Goal: Information Seeking & Learning: Learn about a topic

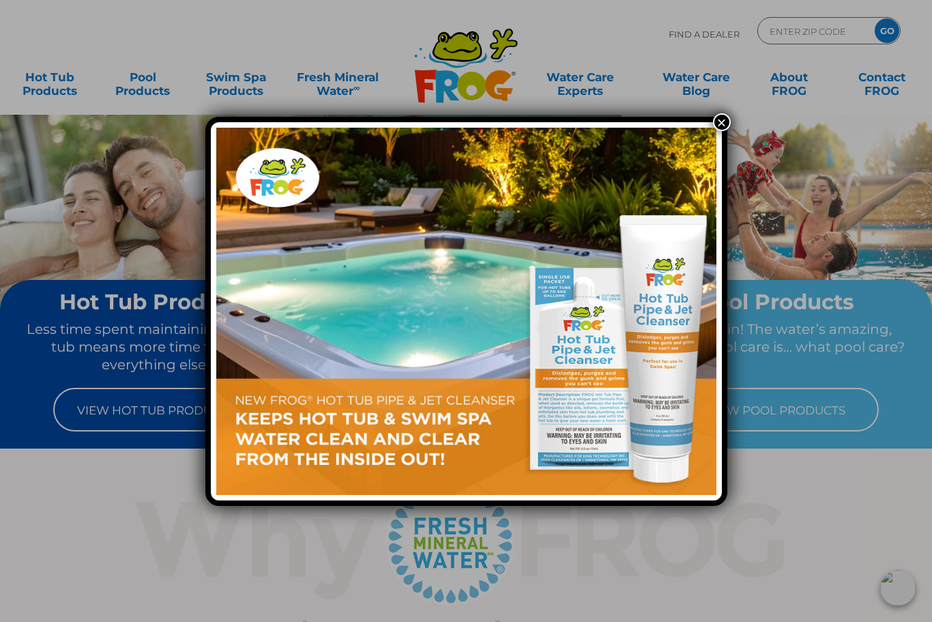
click at [727, 126] on button "×" at bounding box center [722, 122] width 18 height 18
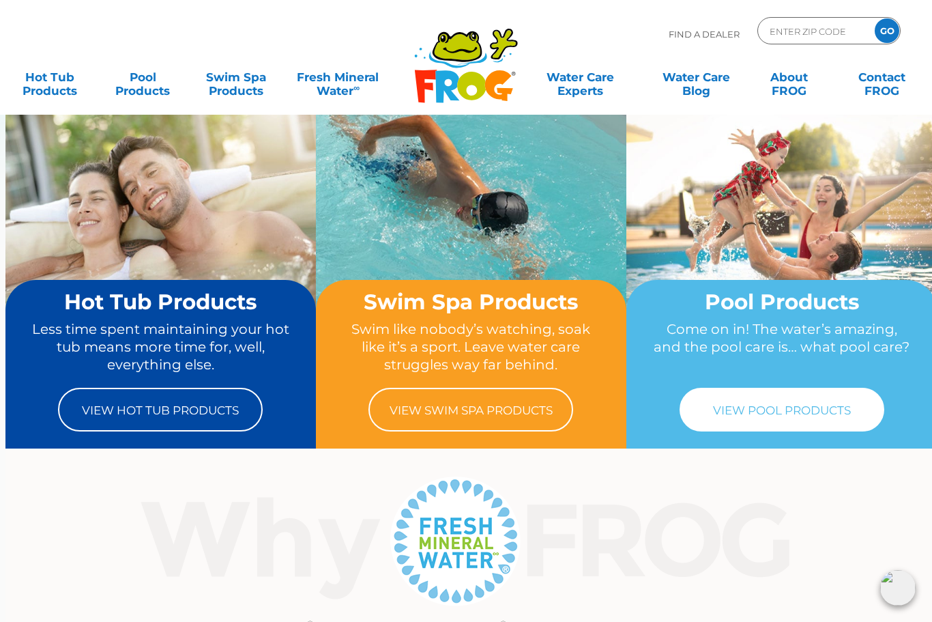
click at [801, 423] on link "View Pool Products" at bounding box center [782, 410] width 205 height 44
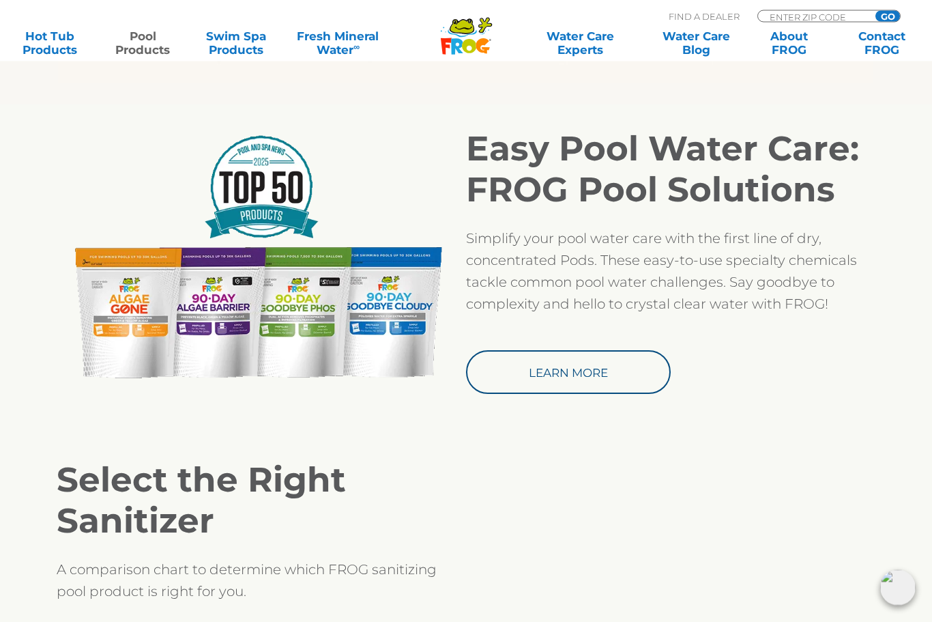
scroll to position [1150, 0]
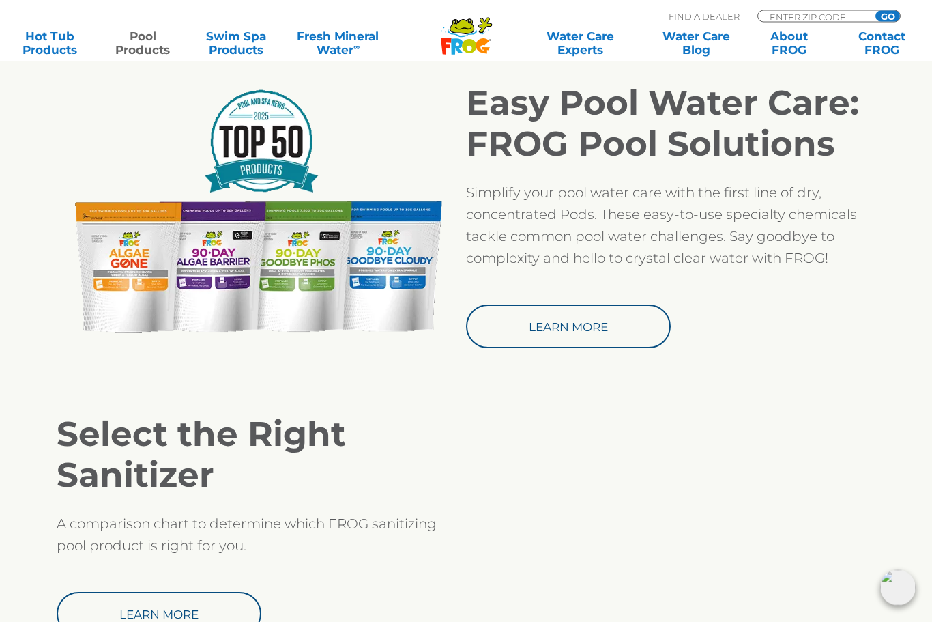
click at [318, 302] on img at bounding box center [262, 212] width 410 height 259
click at [306, 306] on img at bounding box center [262, 212] width 410 height 259
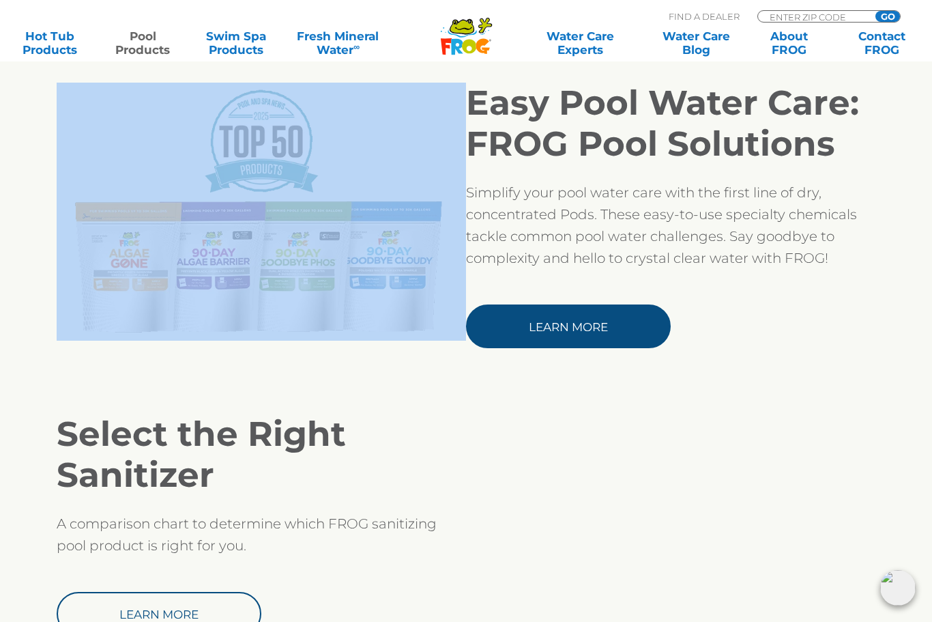
click at [584, 318] on link "Learn More" at bounding box center [568, 326] width 205 height 44
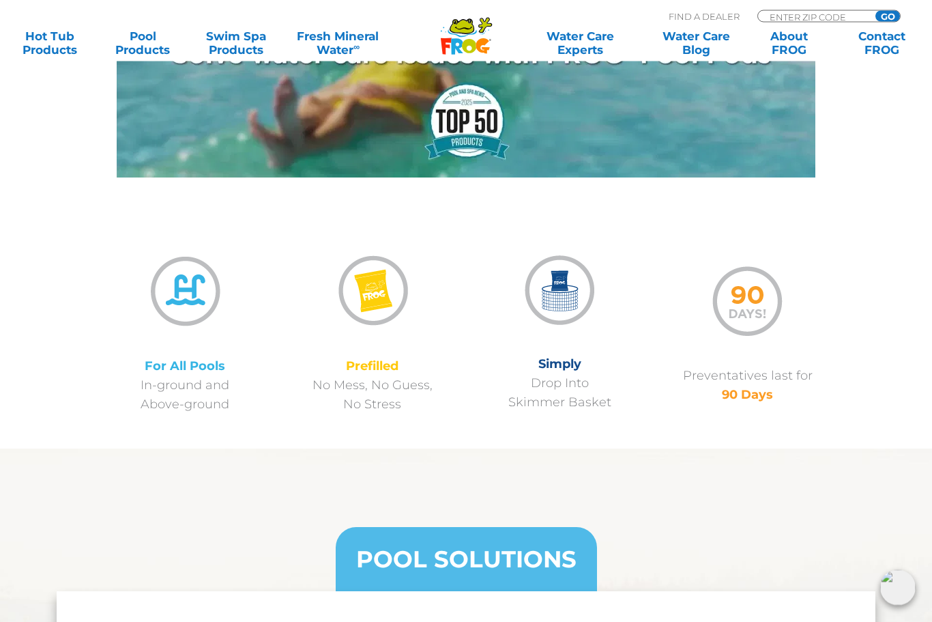
scroll to position [873, 0]
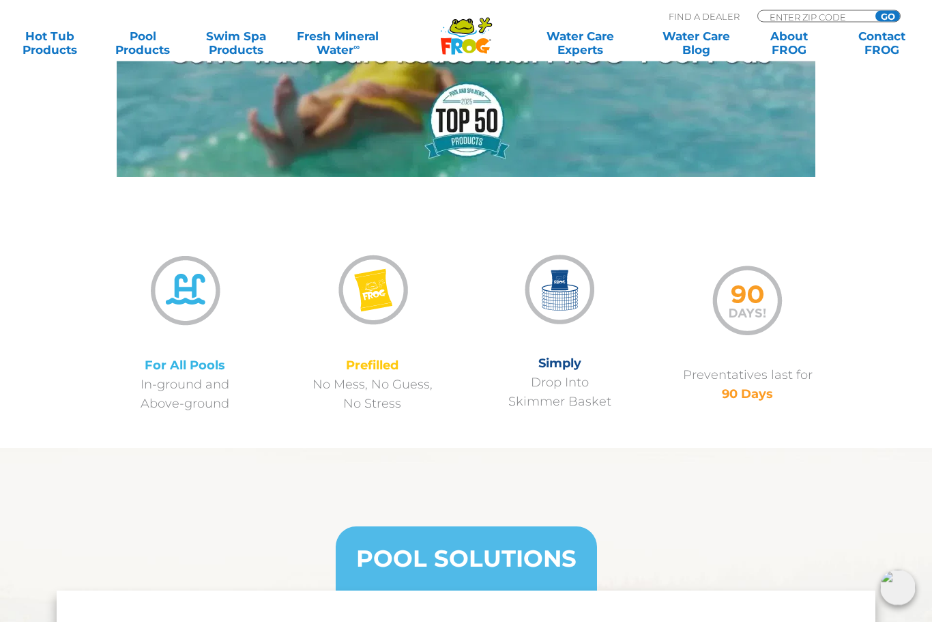
click at [164, 272] on img at bounding box center [184, 290] width 87 height 87
click at [172, 295] on img at bounding box center [184, 290] width 87 height 87
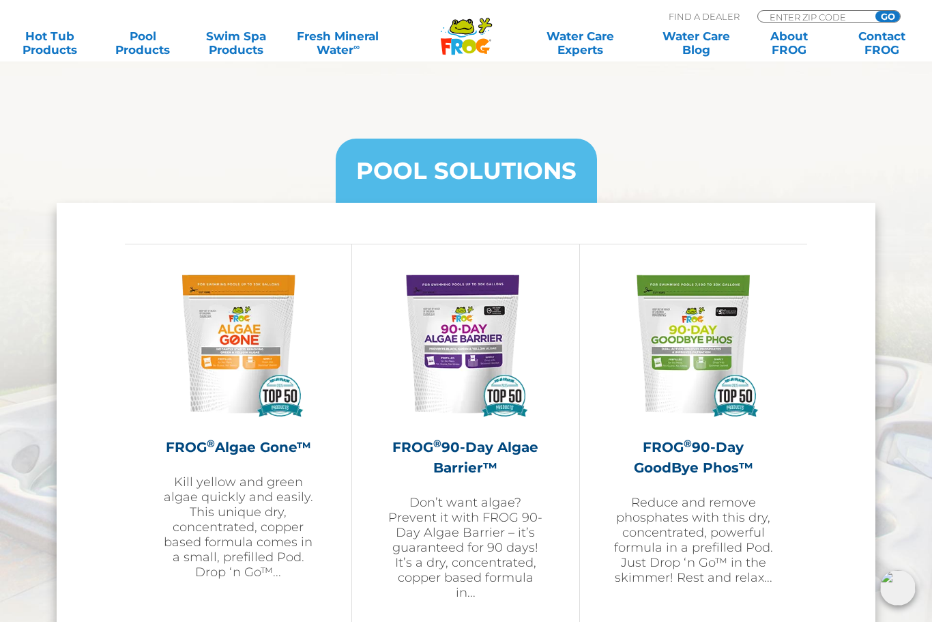
scroll to position [1433, 0]
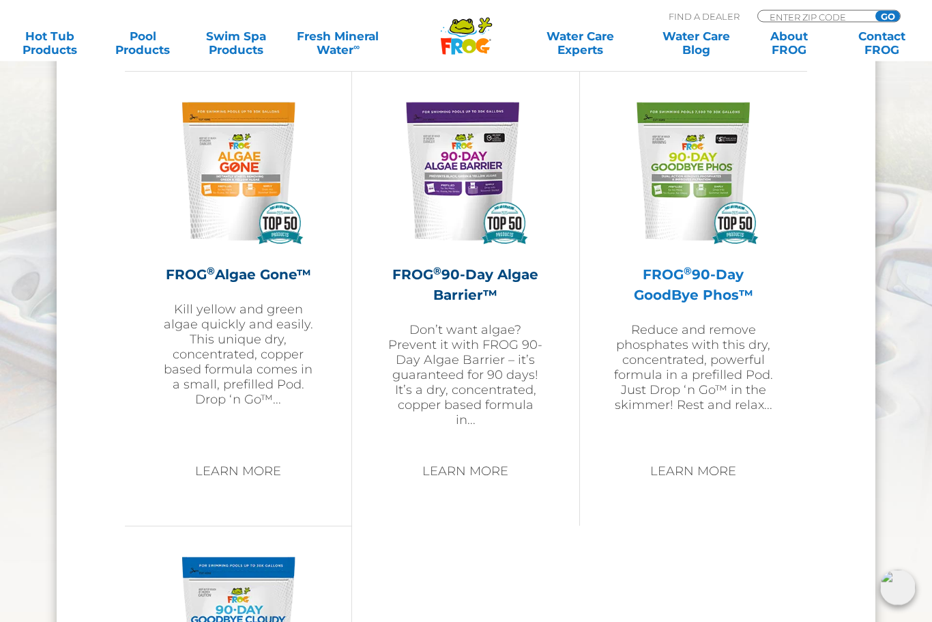
click at [691, 340] on p "Reduce and remove phosphates with this dry, concentrated, powerful formula in a…" at bounding box center [693, 368] width 159 height 90
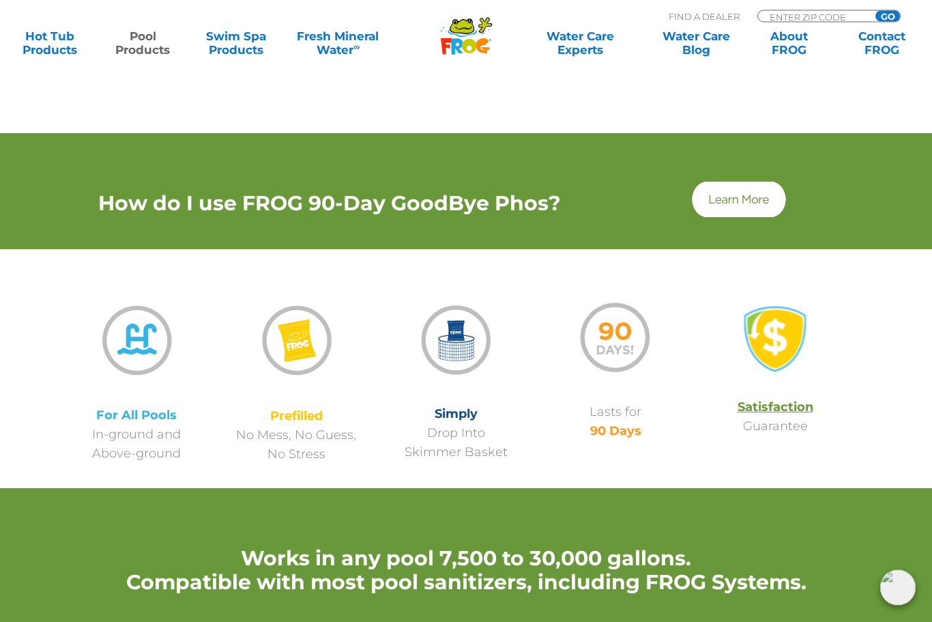
scroll to position [920, 0]
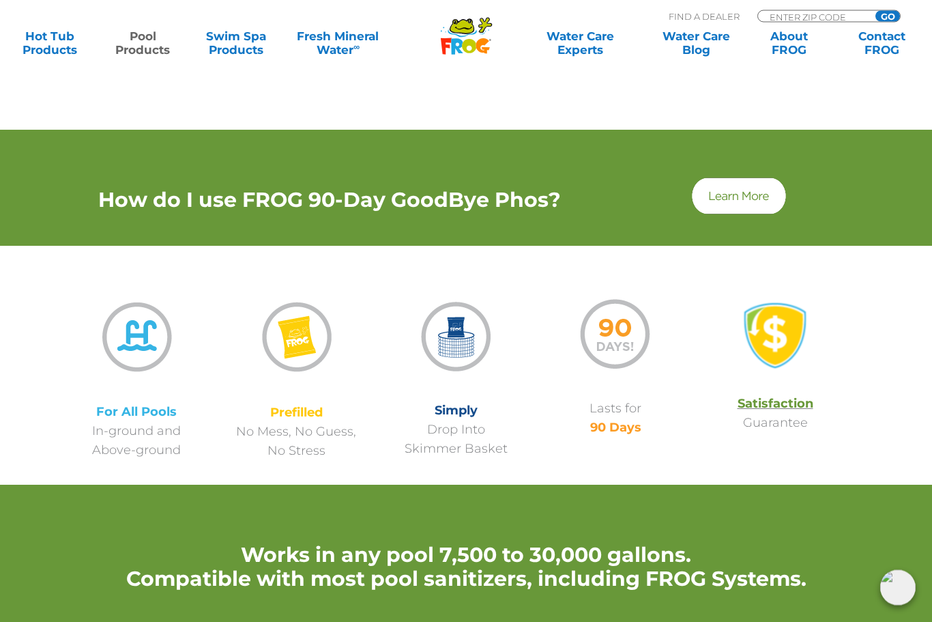
click at [731, 206] on img at bounding box center [739, 196] width 98 height 41
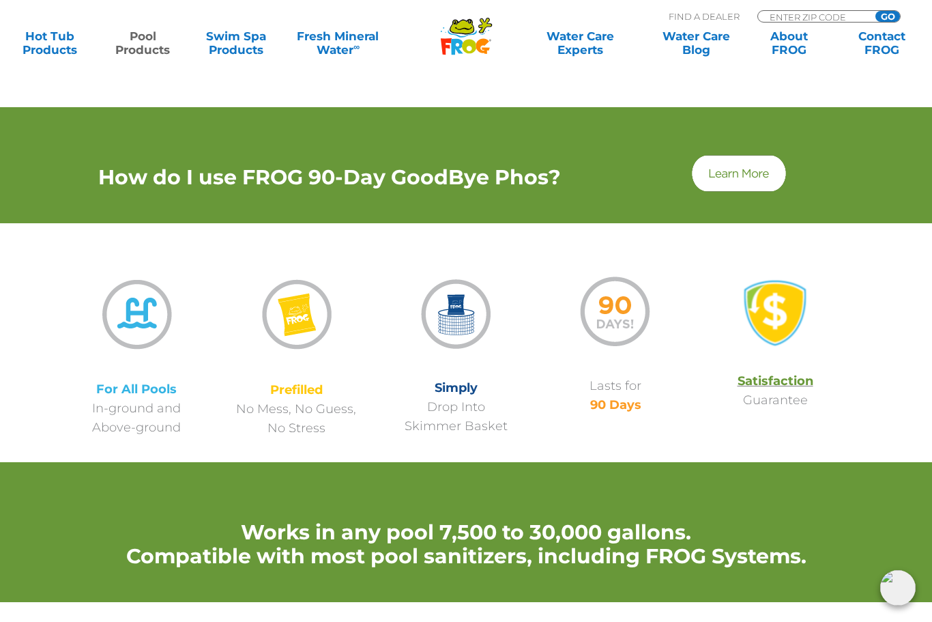
click at [601, 371] on div at bounding box center [616, 365] width 160 height 22
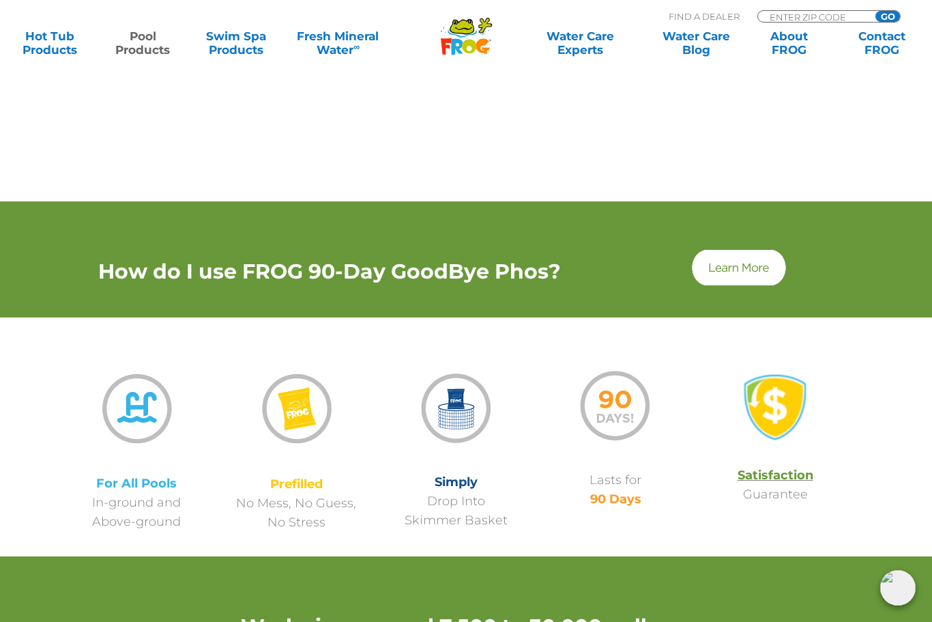
scroll to position [848, 0]
click at [756, 270] on img at bounding box center [739, 268] width 98 height 41
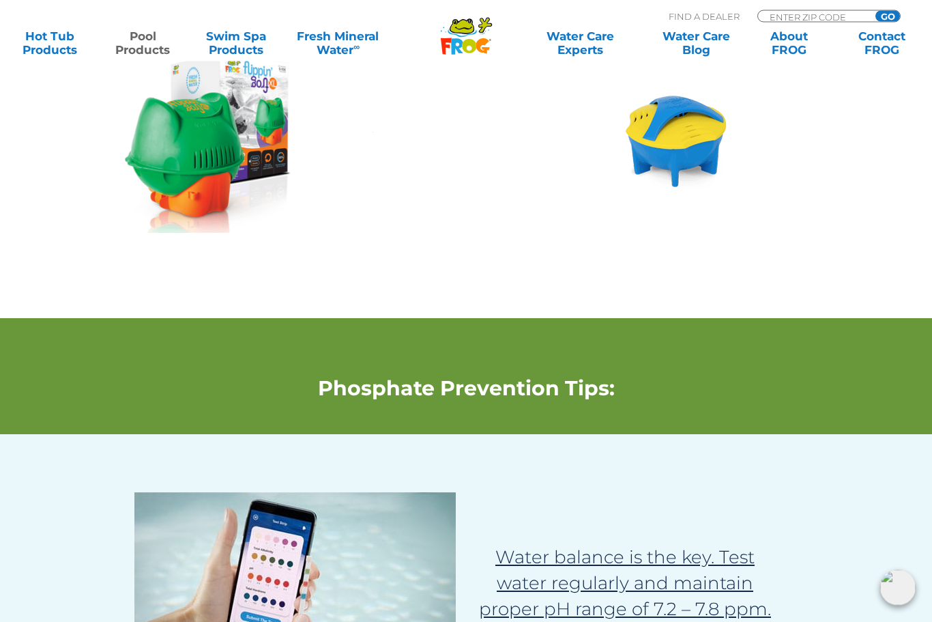
scroll to position [1766, 0]
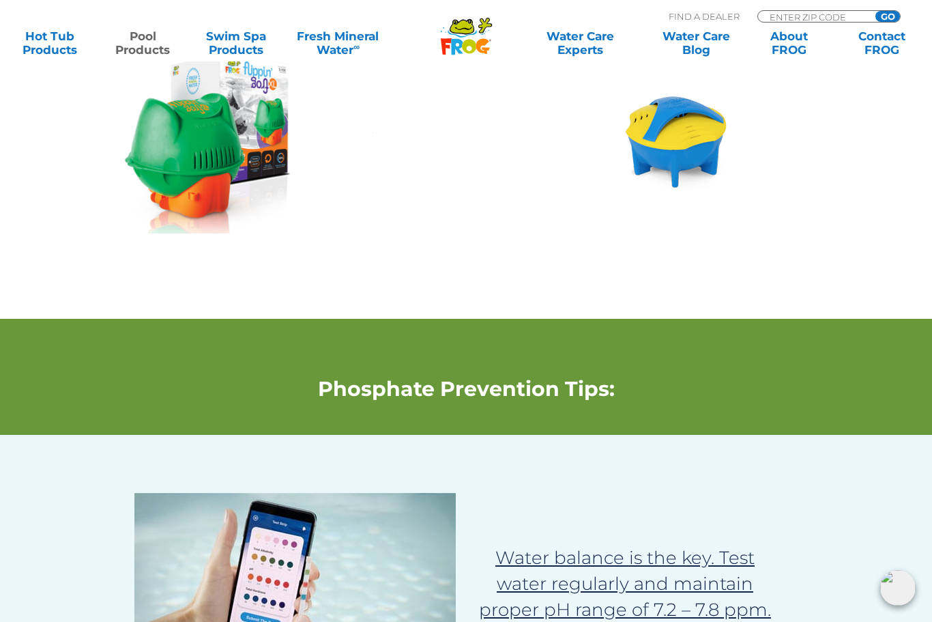
click at [180, 133] on img at bounding box center [208, 143] width 166 height 181
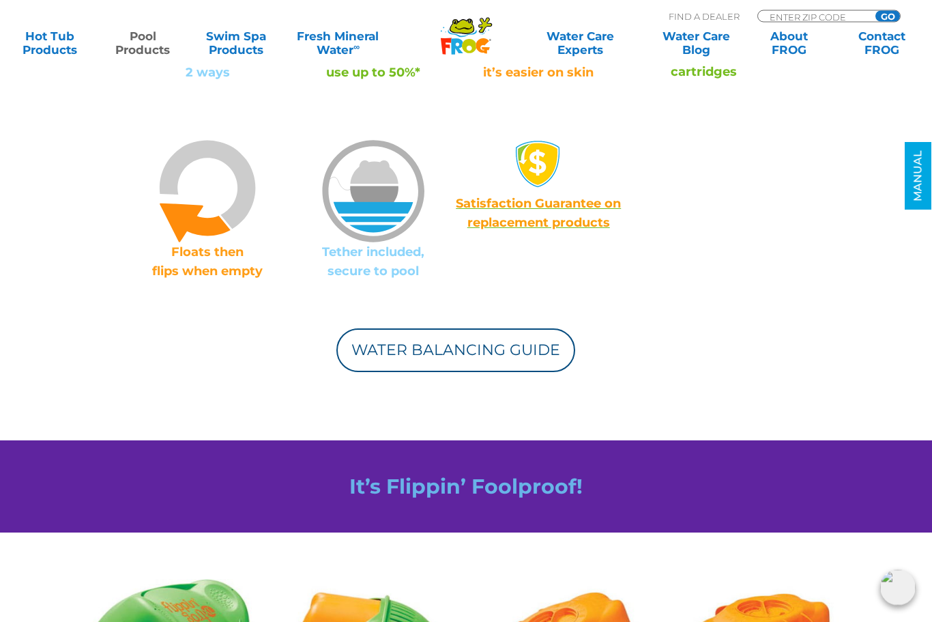
scroll to position [1120, 0]
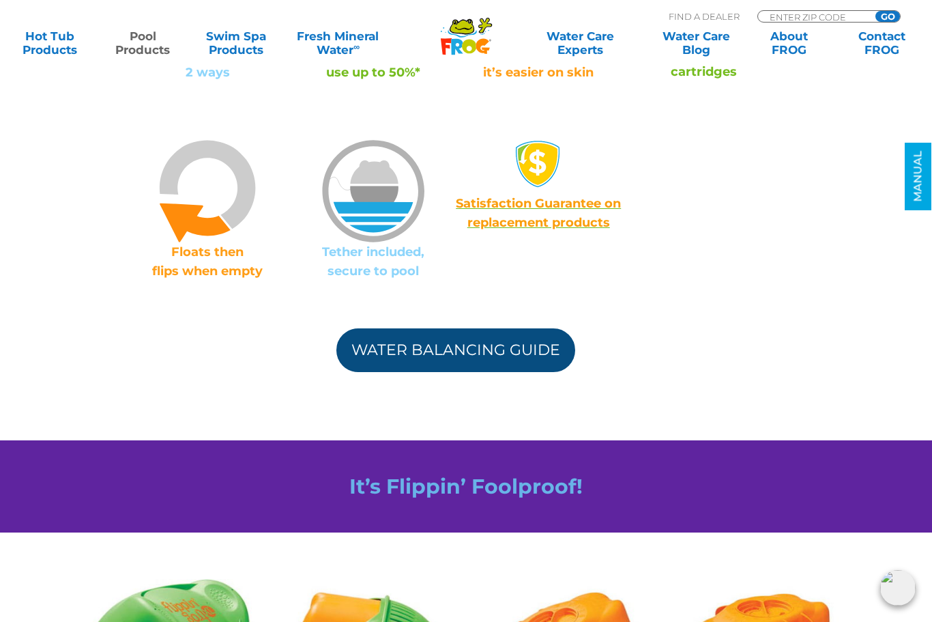
click at [419, 352] on link "Water Balancing Guide" at bounding box center [455, 350] width 239 height 44
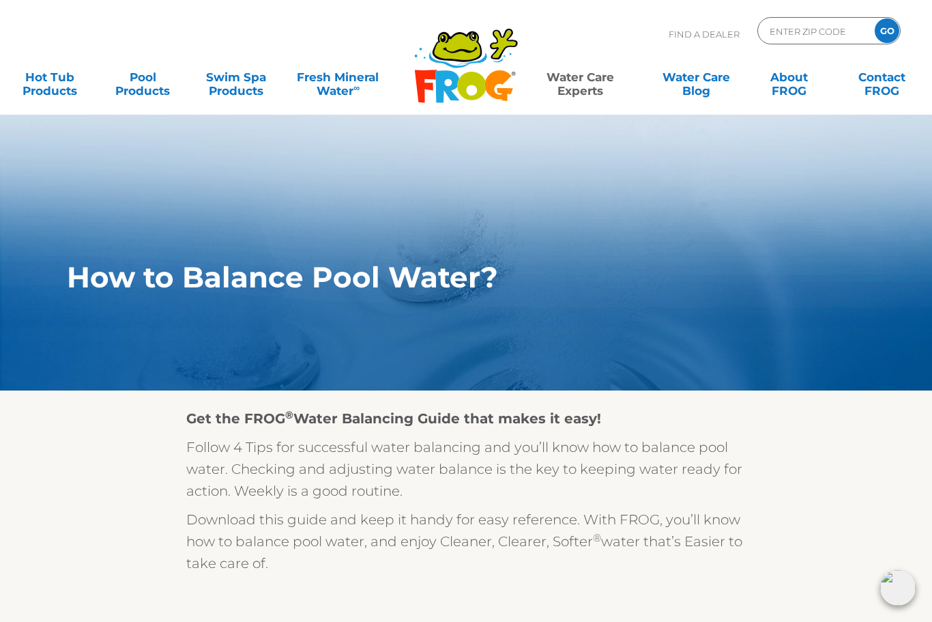
click at [788, 38] on input "ENTER ZIP CODE" at bounding box center [815, 31] width 92 height 20
click at [887, 31] on input "GO" at bounding box center [887, 30] width 25 height 25
click at [887, 29] on input "GO" at bounding box center [887, 30] width 25 height 25
click at [885, 28] on input "GO" at bounding box center [887, 30] width 25 height 25
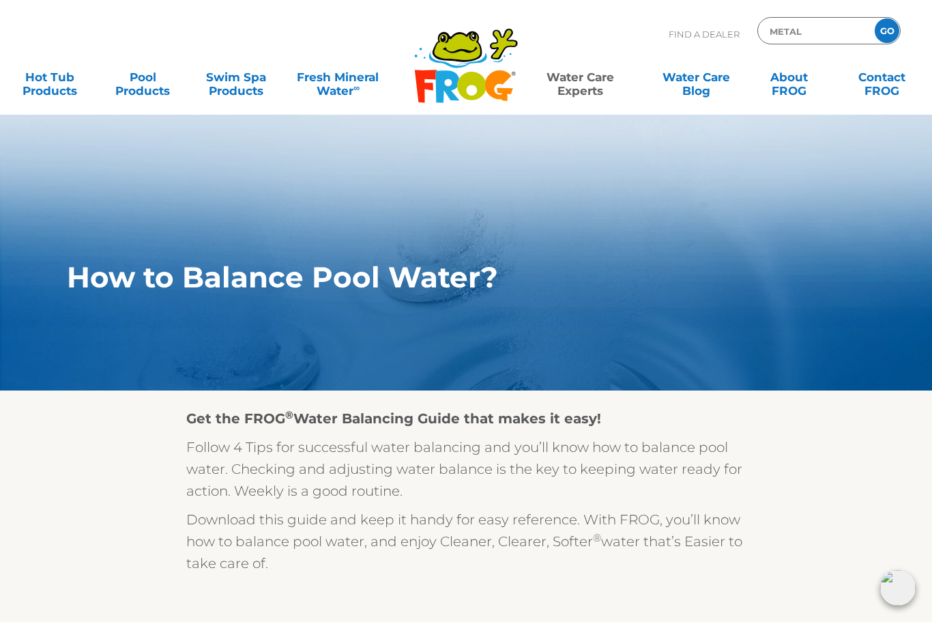
click at [893, 31] on input "GO" at bounding box center [887, 30] width 25 height 25
click at [812, 38] on input "METAL" at bounding box center [815, 31] width 92 height 20
click at [691, 31] on p "Find A Dealer" at bounding box center [704, 34] width 71 height 34
click at [773, 35] on input "METAL" at bounding box center [815, 31] width 92 height 20
type input "M"
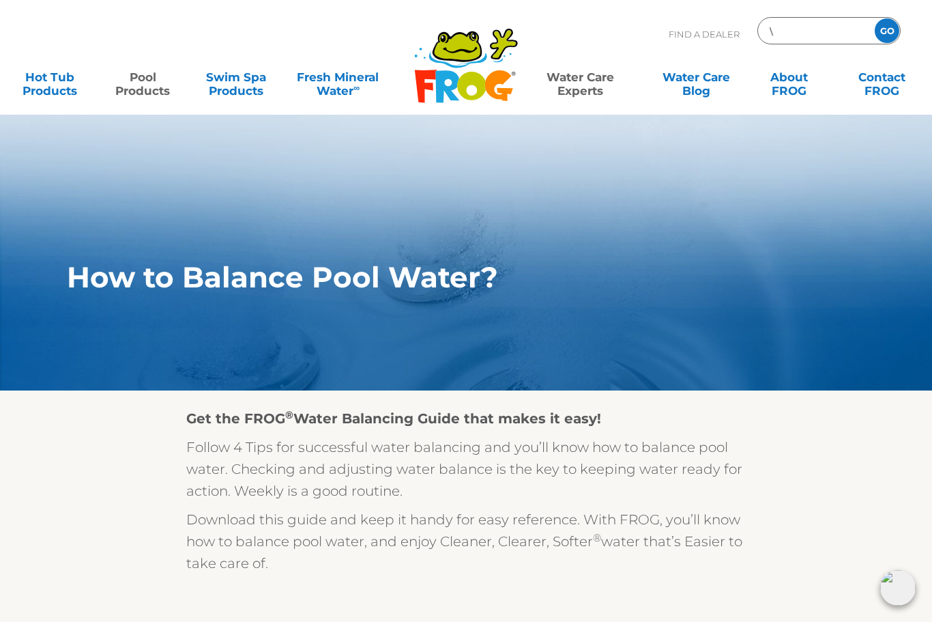
type input "\"
click at [134, 91] on link "Pool Products" at bounding box center [142, 76] width 72 height 27
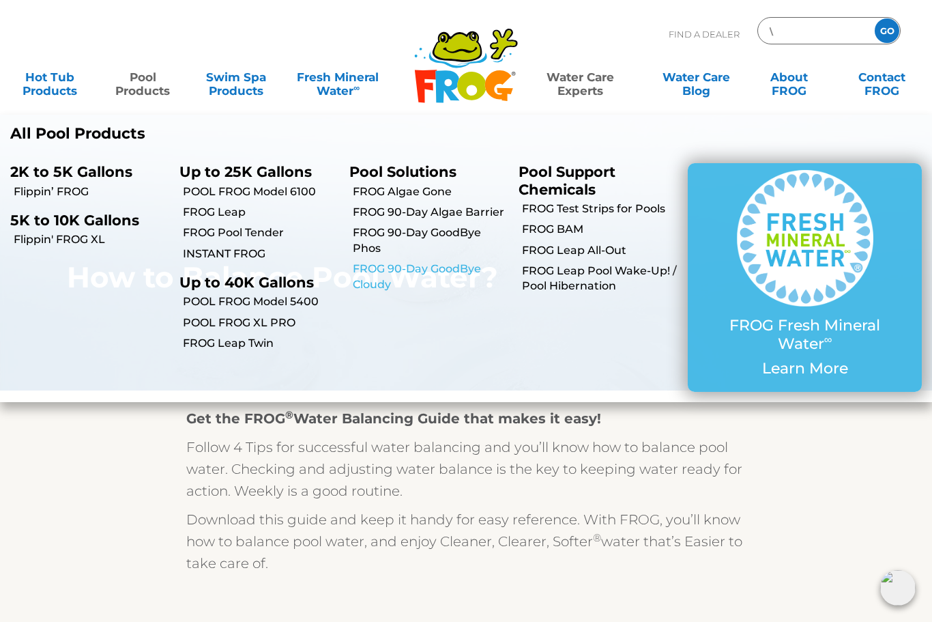
click at [379, 272] on link "FROG 90-Day GoodBye Cloudy" at bounding box center [431, 276] width 156 height 31
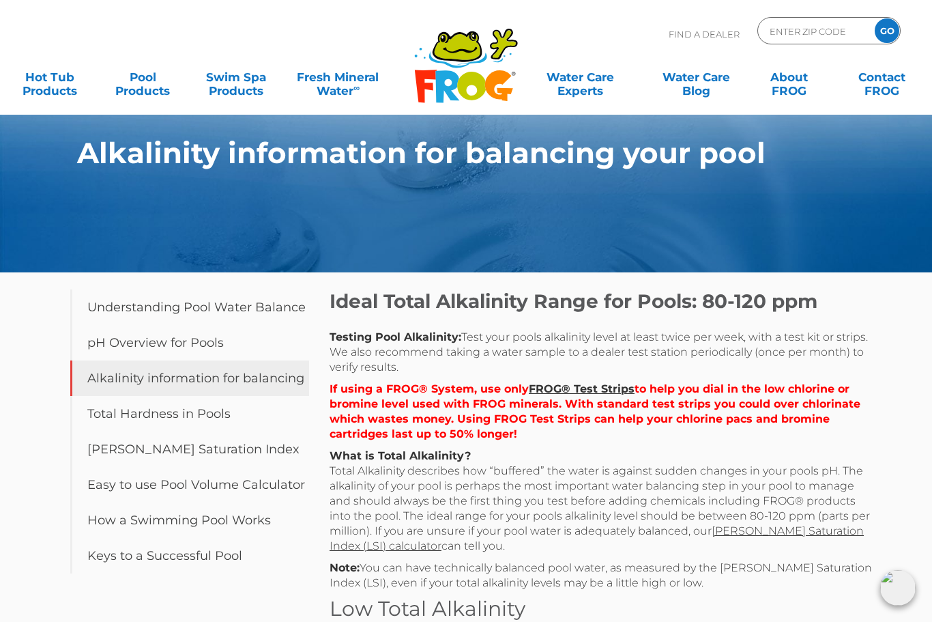
click at [800, 33] on input "ENTER ZIP CODE" at bounding box center [815, 31] width 92 height 20
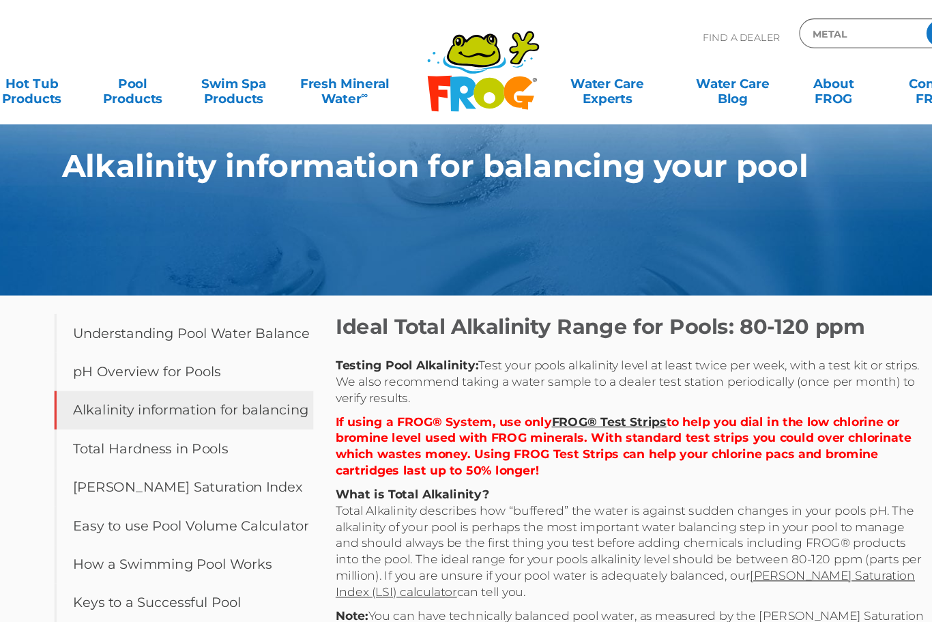
type input "Metal"
click at [875, 31] on input "GO" at bounding box center [887, 30] width 25 height 25
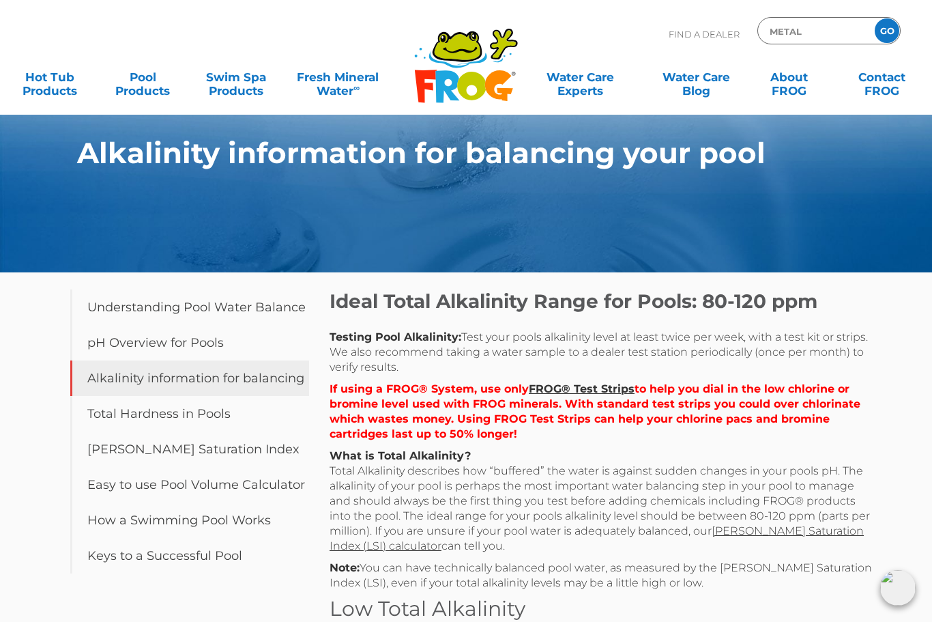
click at [888, 36] on input "GO" at bounding box center [887, 30] width 25 height 25
click at [895, 30] on input "GO" at bounding box center [887, 30] width 25 height 25
click at [904, 23] on div "Find A Dealer Metal GO" at bounding box center [466, 40] width 905 height 46
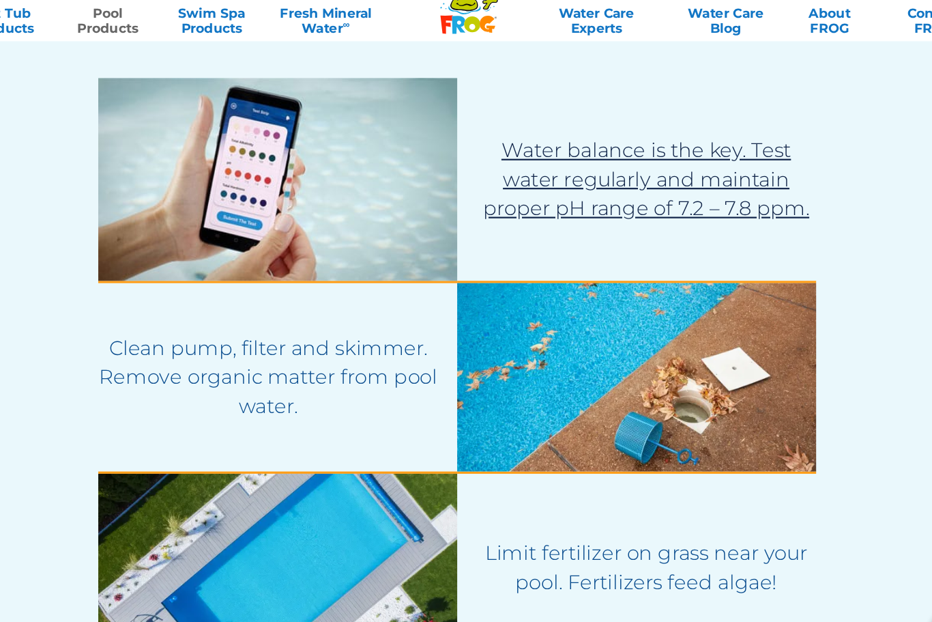
scroll to position [2411, 0]
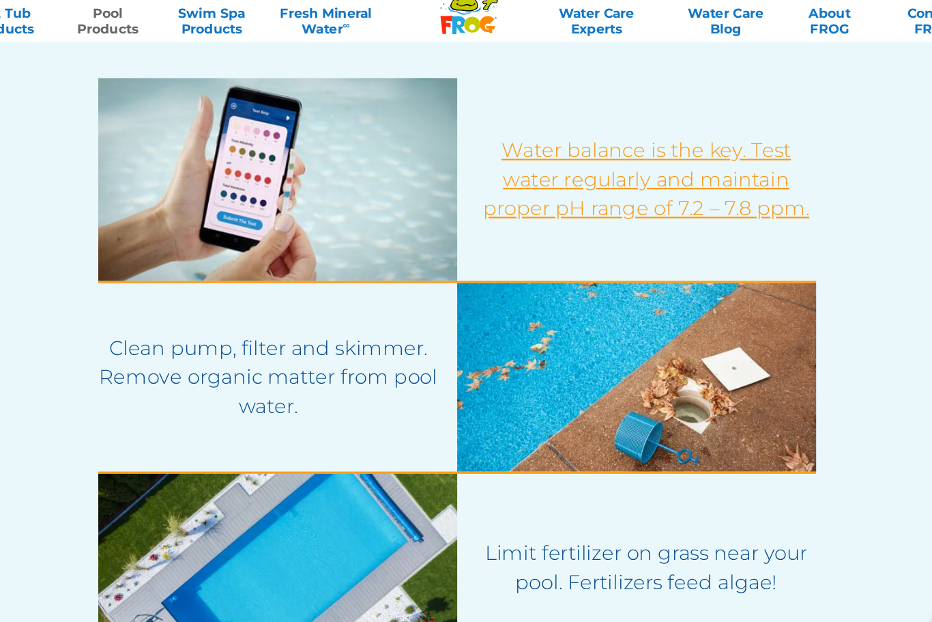
click at [671, 182] on span "Water balance is the key. Test water regularly and maintain proper pH range of …" at bounding box center [625, 185] width 292 height 74
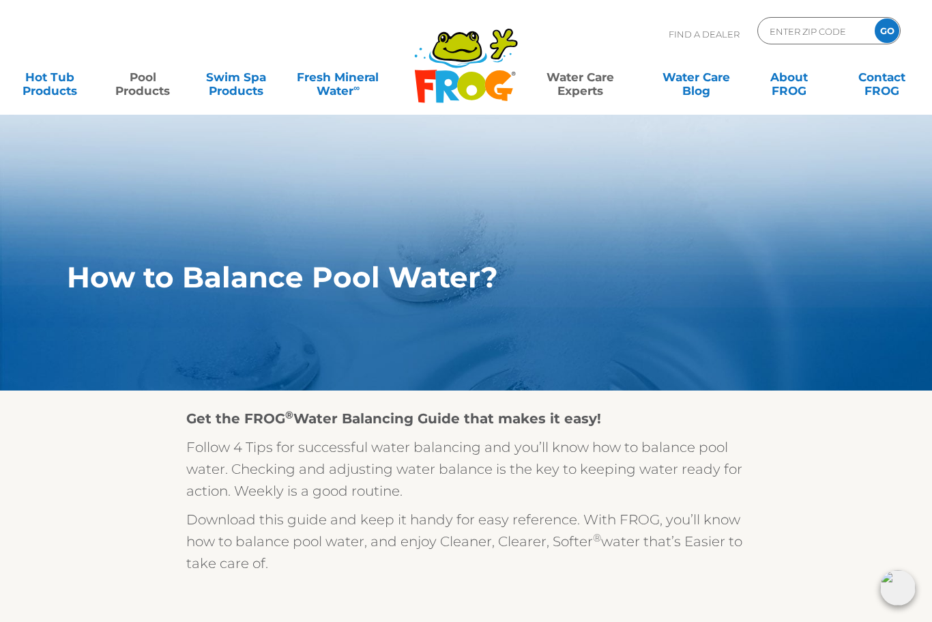
click at [148, 84] on link "Pool Products" at bounding box center [142, 76] width 72 height 27
click at [136, 91] on link "Pool Products" at bounding box center [142, 76] width 72 height 27
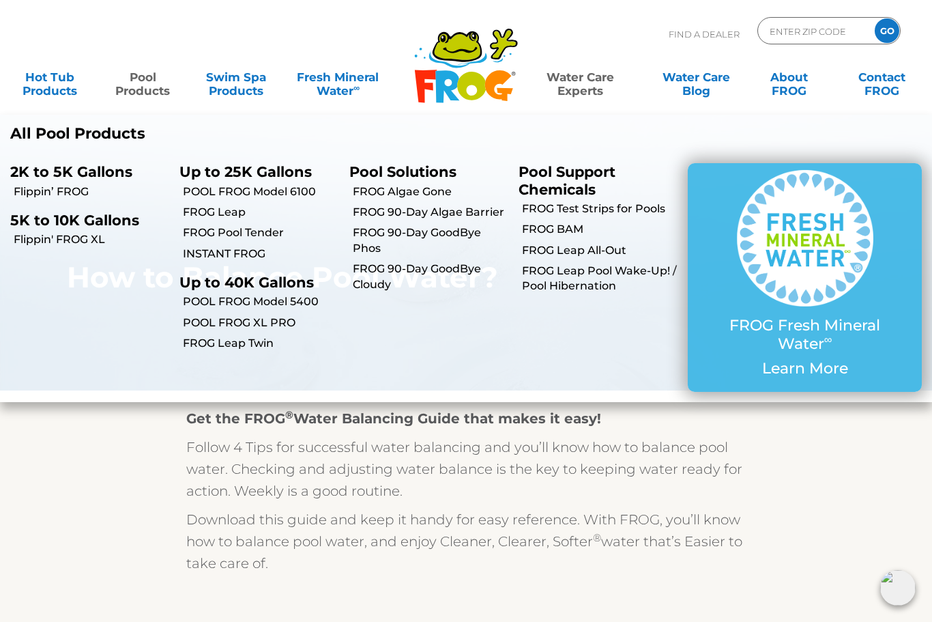
click at [217, 175] on p "Up to 25K Gallons" at bounding box center [254, 171] width 149 height 17
click at [212, 191] on link "POOL FROG Model 6100" at bounding box center [261, 191] width 156 height 15
